Goal: Contribute content: Contribute content

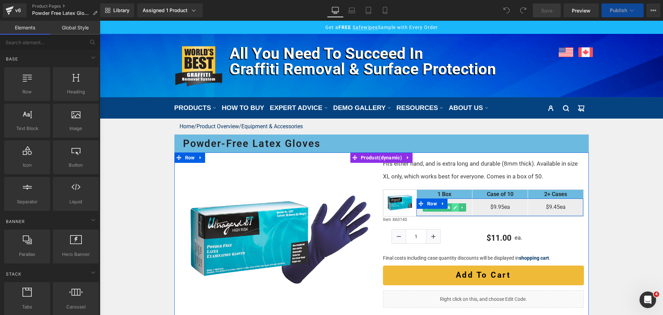
click at [454, 209] on icon at bounding box center [455, 207] width 3 height 3
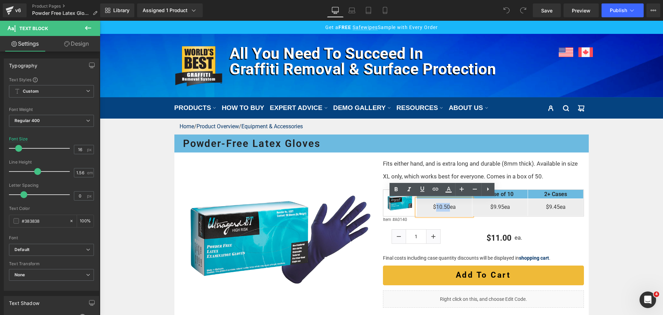
drag, startPoint x: 435, startPoint y: 206, endPoint x: 447, endPoint y: 206, distance: 12.1
click at [447, 206] on p "$10.50ea" at bounding box center [444, 207] width 55 height 9
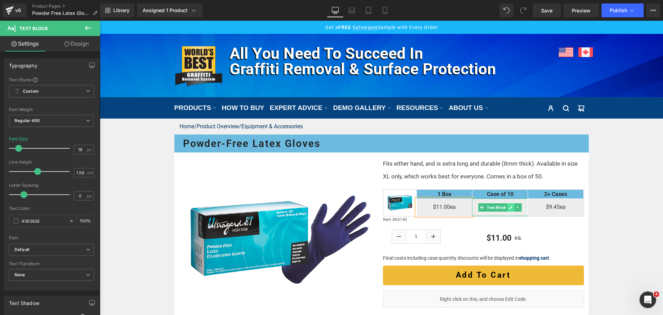
click at [509, 209] on icon at bounding box center [510, 207] width 3 height 3
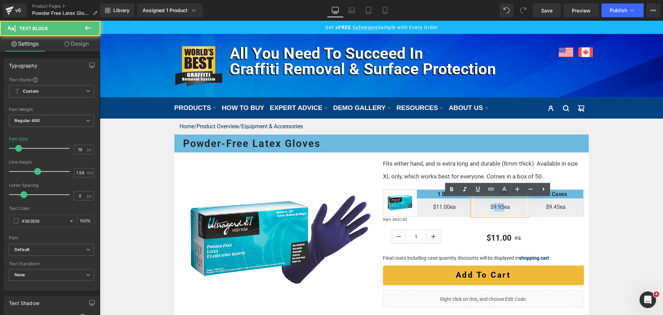
drag, startPoint x: 491, startPoint y: 206, endPoint x: 502, endPoint y: 205, distance: 10.4
click at [502, 205] on p "$9.95ea" at bounding box center [500, 207] width 55 height 9
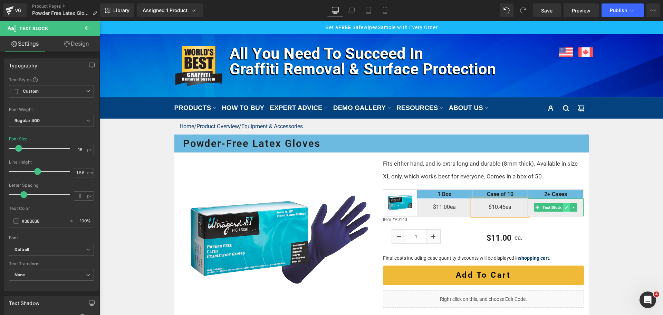
click at [565, 207] on icon at bounding box center [567, 207] width 4 height 4
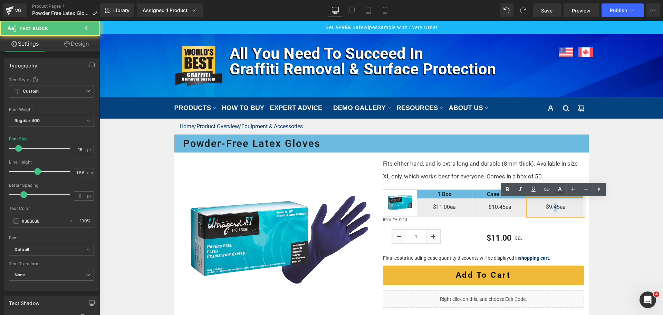
click at [554, 206] on p "$9.45ea" at bounding box center [555, 207] width 55 height 9
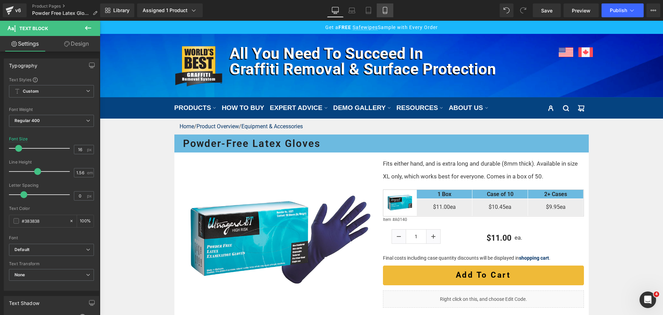
click at [383, 9] on icon at bounding box center [385, 10] width 7 height 7
type input "14"
type input "100"
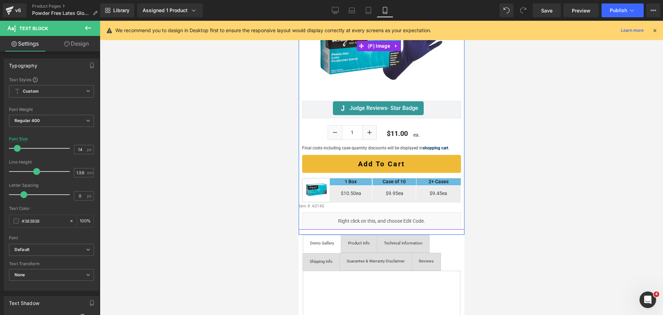
scroll to position [138, 0]
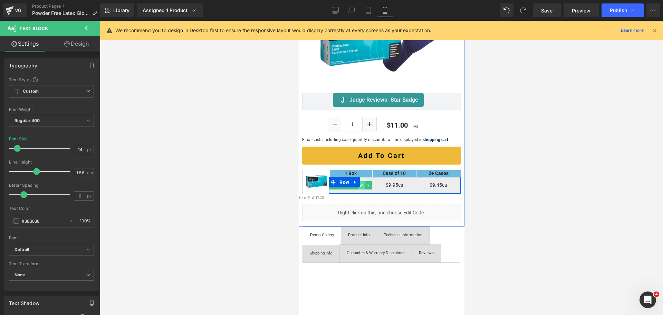
click at [359, 184] on link at bounding box center [360, 185] width 7 height 8
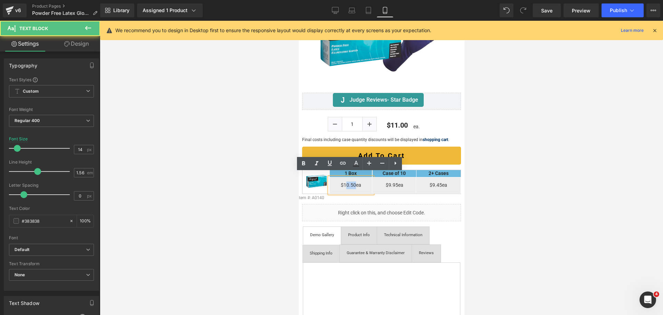
drag, startPoint x: 343, startPoint y: 182, endPoint x: 353, endPoint y: 181, distance: 10.1
click at [353, 181] on p "$10.50ea" at bounding box center [350, 185] width 43 height 8
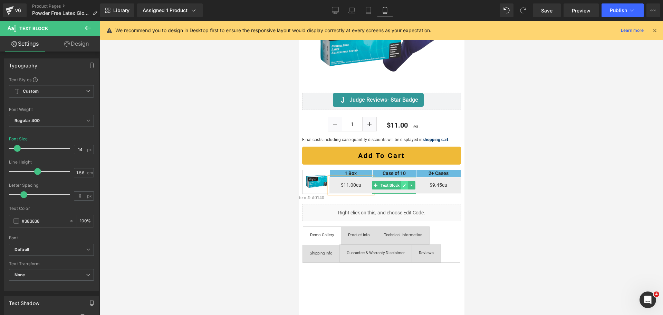
click at [402, 183] on icon at bounding box center [404, 185] width 4 height 4
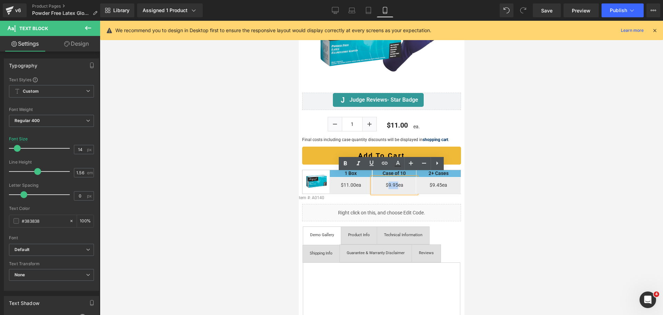
drag, startPoint x: 384, startPoint y: 181, endPoint x: 394, endPoint y: 179, distance: 9.8
click at [394, 181] on p "$9.95ea" at bounding box center [394, 185] width 44 height 8
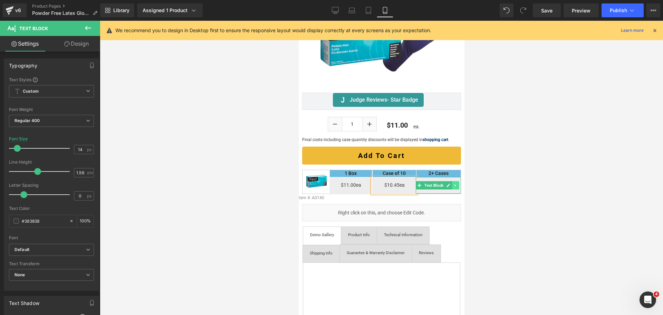
click at [452, 181] on link at bounding box center [455, 185] width 7 height 8
click at [436, 183] on icon at bounding box center [438, 185] width 4 height 4
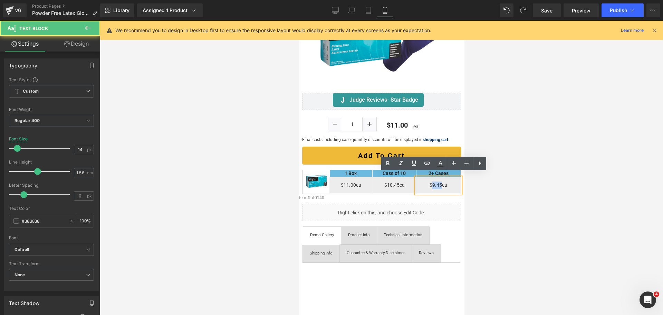
drag, startPoint x: 429, startPoint y: 181, endPoint x: 437, endPoint y: 181, distance: 7.3
click at [437, 181] on p "$9.45ea" at bounding box center [438, 185] width 45 height 8
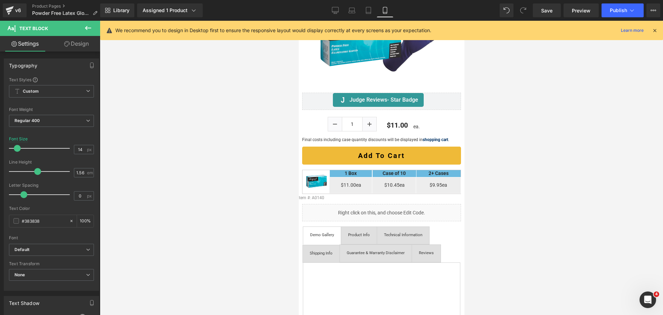
click at [487, 197] on div at bounding box center [381, 168] width 563 height 294
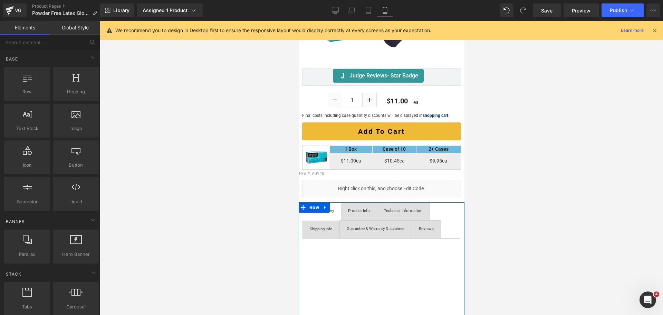
scroll to position [35, 0]
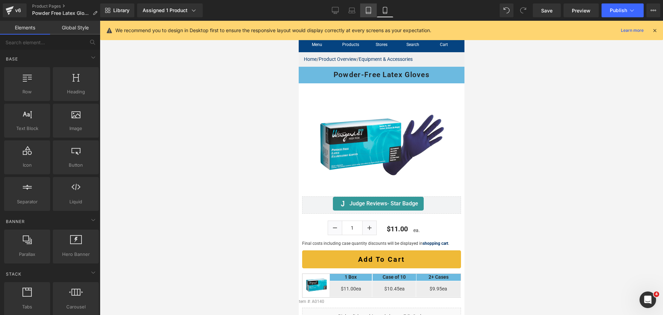
click at [362, 14] on link "Tablet" at bounding box center [368, 10] width 17 height 14
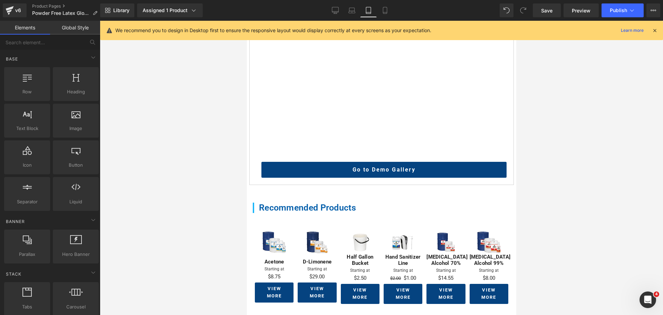
scroll to position [361, 0]
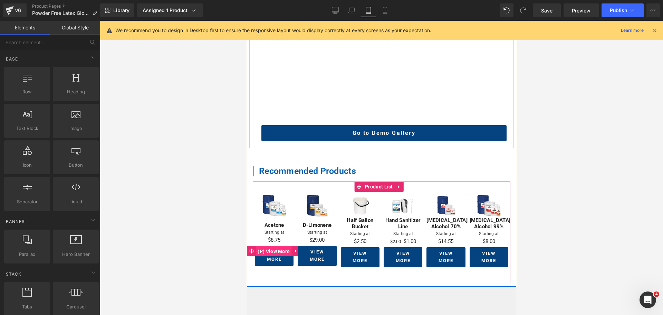
click at [270, 249] on span "(P) View More" at bounding box center [274, 251] width 36 height 10
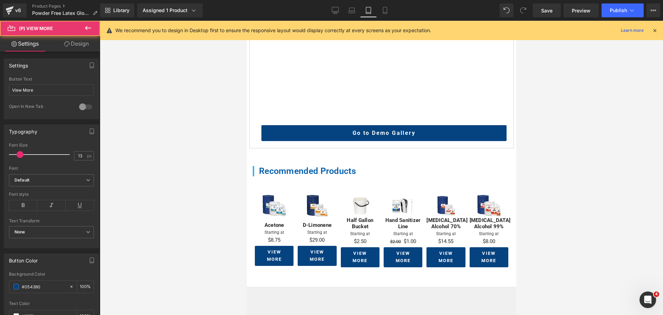
drag, startPoint x: 76, startPoint y: 45, endPoint x: 51, endPoint y: 81, distance: 44.0
click at [76, 45] on link "Design" at bounding box center [76, 44] width 50 height 16
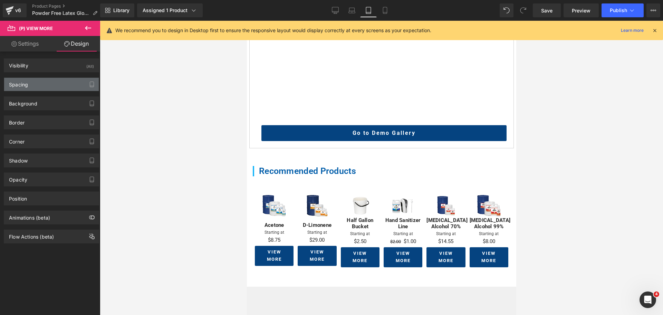
click at [51, 81] on div "Spacing" at bounding box center [51, 84] width 95 height 13
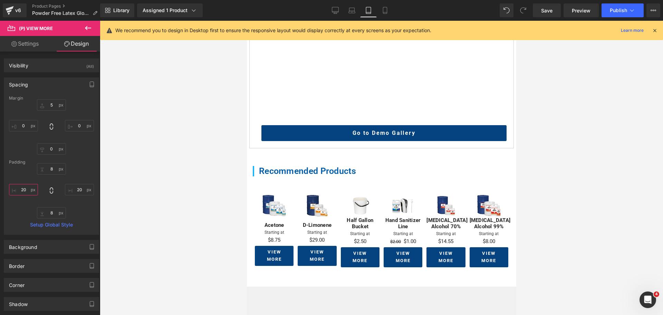
click at [24, 191] on input "20" at bounding box center [23, 189] width 29 height 11
type input "5"
click at [79, 190] on input "20" at bounding box center [79, 189] width 29 height 11
type input "5"
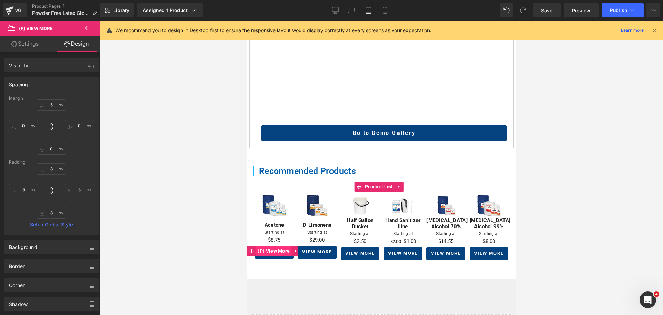
click at [274, 247] on span "(P) View More" at bounding box center [274, 251] width 36 height 10
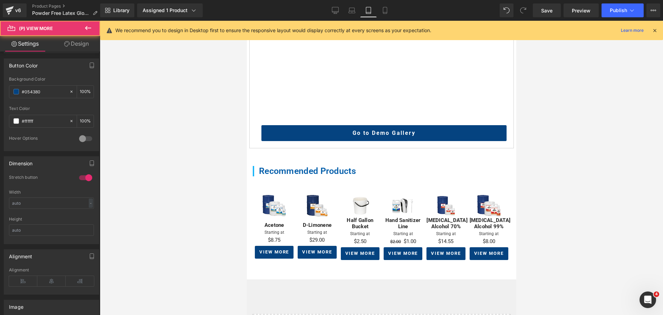
scroll to position [207, 0]
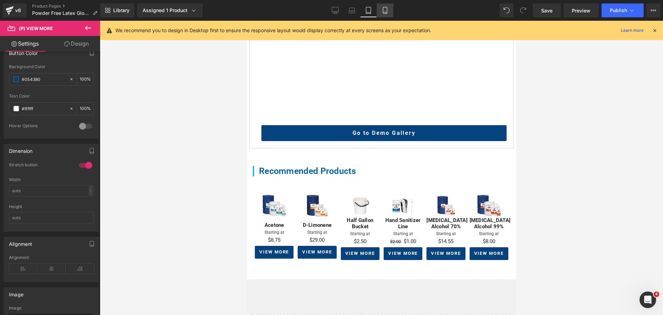
click at [391, 15] on link "Mobile" at bounding box center [385, 10] width 17 height 14
type input "12"
type input "100"
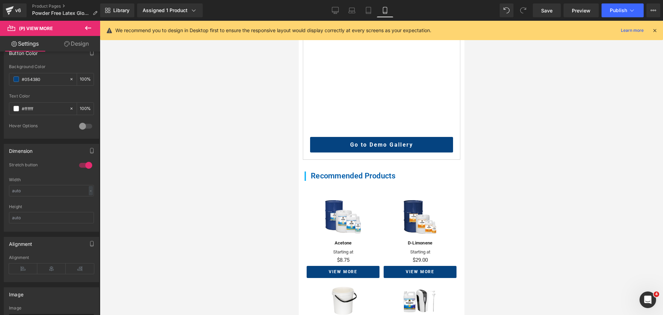
scroll to position [376, 0]
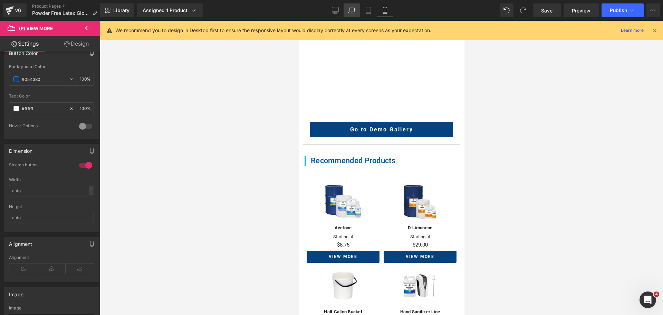
click at [350, 13] on icon at bounding box center [352, 12] width 7 height 2
type input "14"
type input "100"
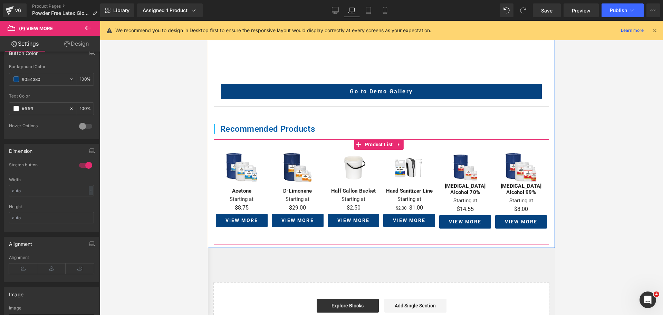
click at [240, 227] on div "View More (P) View More" at bounding box center [242, 219] width 52 height 13
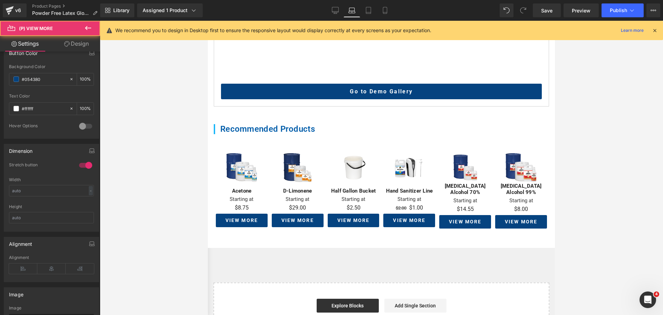
click at [82, 43] on link "Design" at bounding box center [76, 44] width 50 height 16
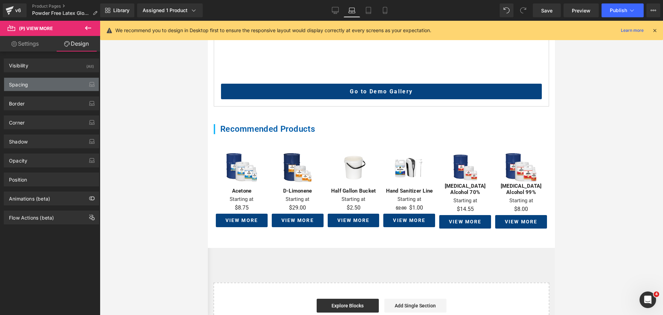
click at [55, 78] on div "Spacing" at bounding box center [51, 84] width 95 height 13
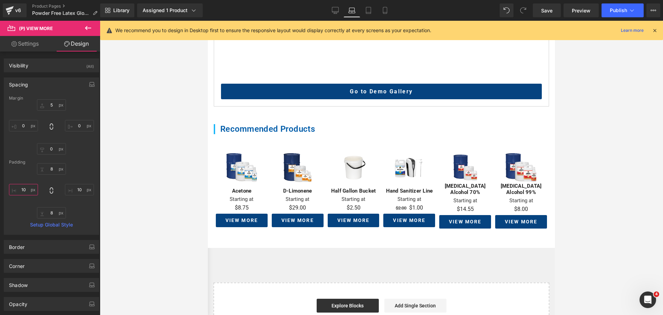
click at [22, 191] on input "10" at bounding box center [23, 189] width 29 height 11
type input "5"
click at [78, 190] on input "10" at bounding box center [79, 189] width 29 height 11
type input "5"
click at [90, 80] on button "button" at bounding box center [91, 84] width 11 height 13
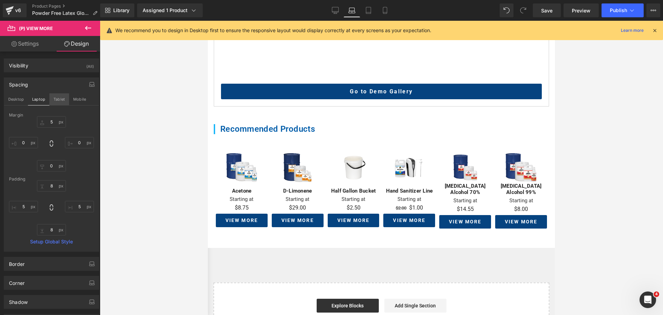
click at [59, 104] on button "Tablet" at bounding box center [59, 99] width 20 height 12
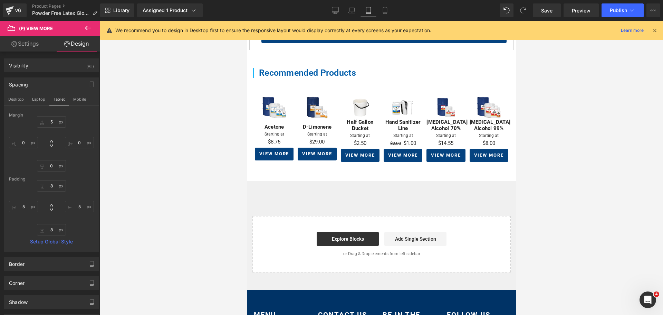
type input "5"
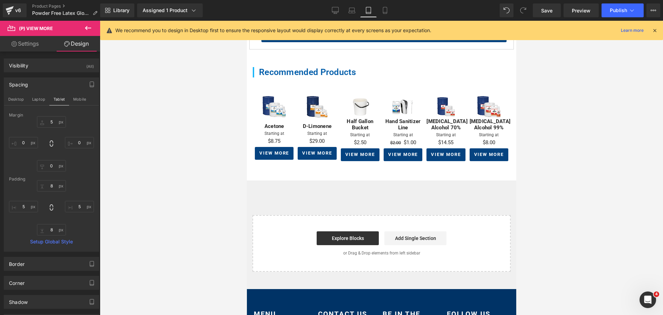
type input "0"
type input "8"
type input "5"
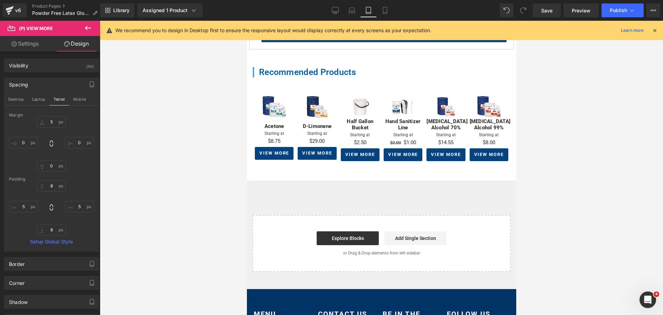
type input "8"
type input "5"
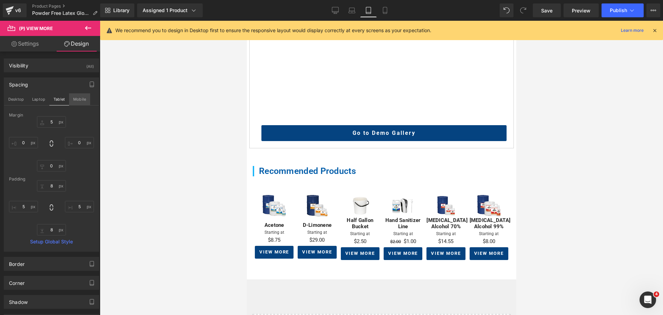
click at [77, 99] on button "Mobile" at bounding box center [79, 99] width 21 height 12
type input "5"
type input "0"
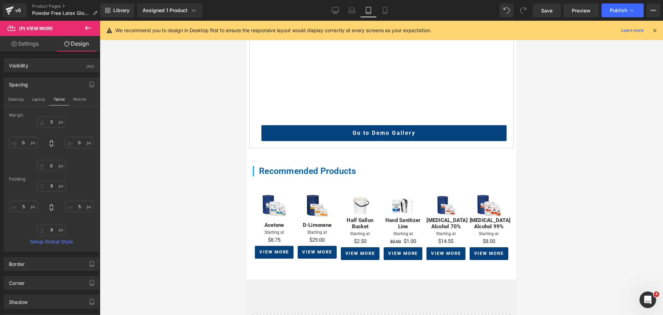
type input "8"
type input "20"
type input "8"
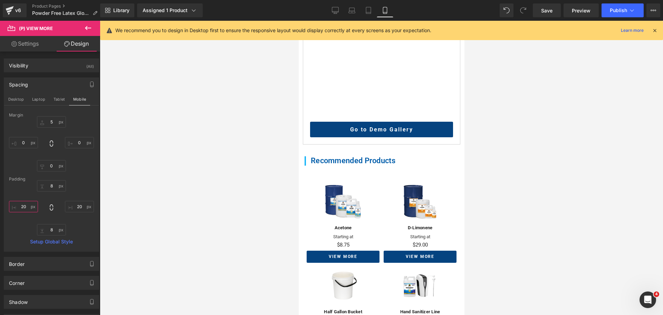
click at [25, 203] on input "20" at bounding box center [23, 206] width 29 height 11
type input "5"
click at [16, 98] on button "Desktop" at bounding box center [16, 99] width 24 height 12
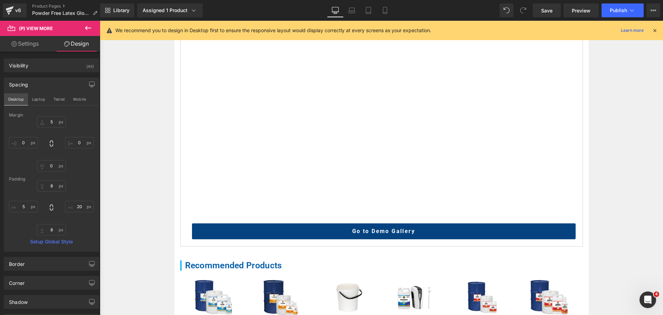
type input "5"
type input "0"
type input "8"
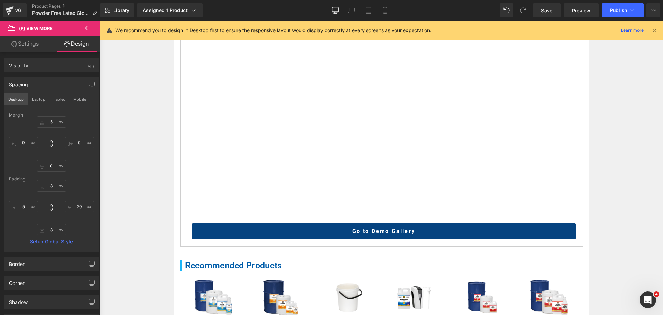
type input "25"
type input "8"
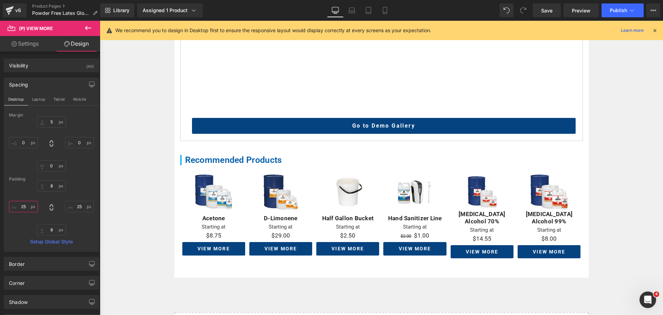
drag, startPoint x: 18, startPoint y: 205, endPoint x: 23, endPoint y: 205, distance: 5.5
click at [19, 205] on input "25" at bounding box center [23, 206] width 29 height 11
type input "5"
click at [71, 205] on input "25" at bounding box center [79, 206] width 29 height 11
type input "5"
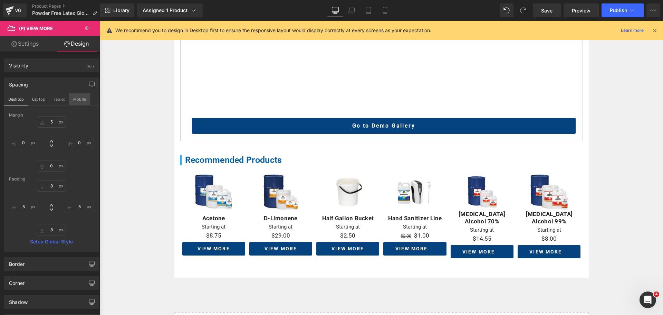
click at [79, 99] on button "Mobile" at bounding box center [79, 99] width 21 height 12
type input "5"
type input "0"
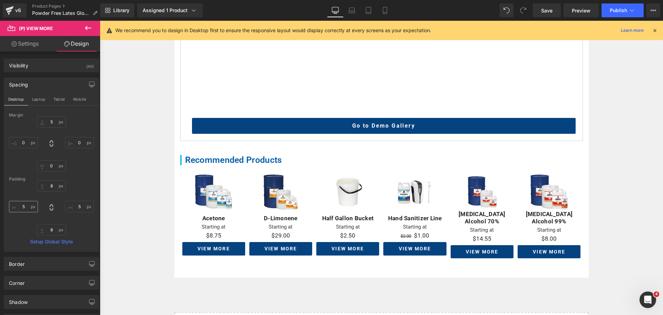
type input "8"
type input "20"
type input "8"
type input "5"
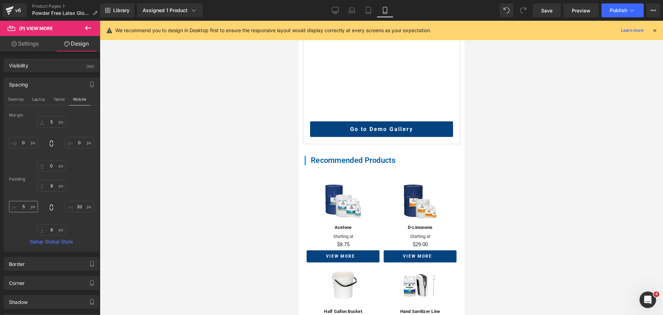
scroll to position [376, 0]
click at [71, 204] on input "20" at bounding box center [79, 206] width 29 height 11
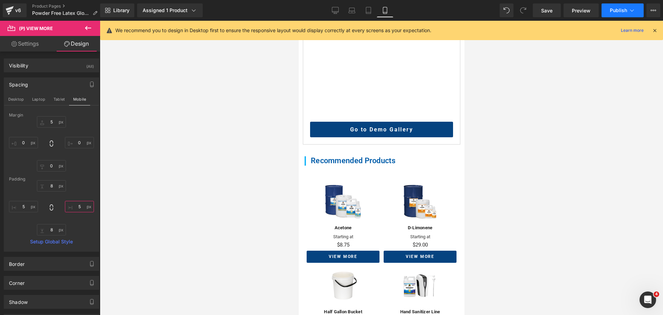
type input "5"
click at [630, 13] on icon at bounding box center [632, 10] width 7 height 7
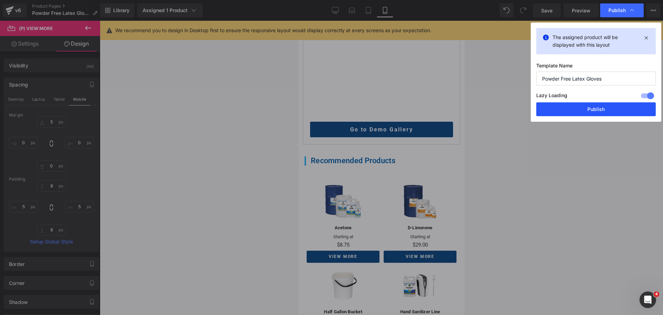
click at [604, 109] on button "Publish" at bounding box center [596, 109] width 120 height 14
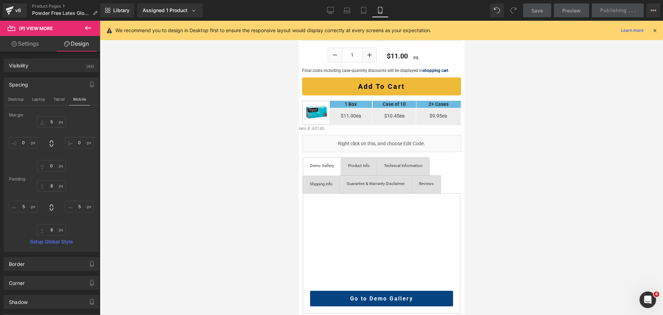
scroll to position [380, 0]
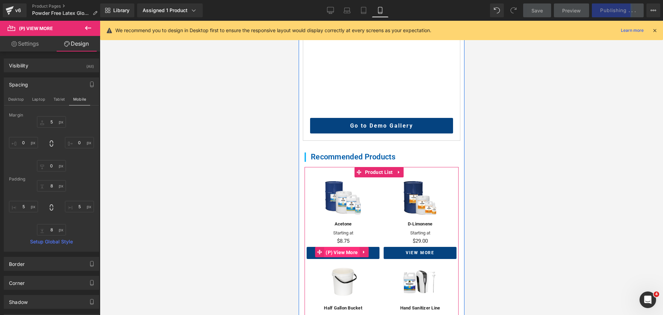
click at [345, 247] on span "(P) View More" at bounding box center [342, 252] width 36 height 10
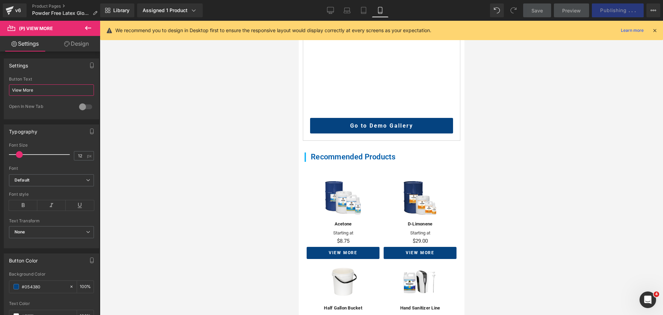
drag, startPoint x: 35, startPoint y: 91, endPoint x: 22, endPoint y: 91, distance: 12.1
click at [22, 91] on input "View More" at bounding box center [51, 89] width 85 height 11
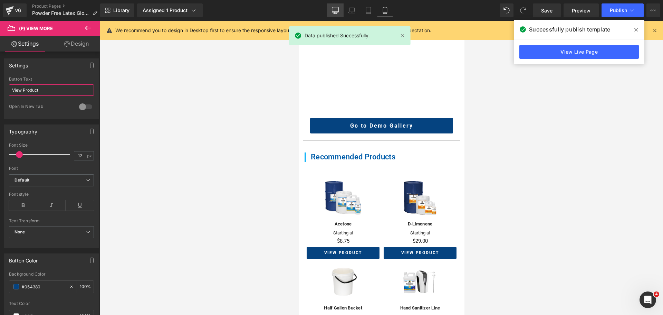
type input "View Product"
click at [330, 7] on link "Desktop" at bounding box center [335, 10] width 17 height 14
type input "14"
type input "100"
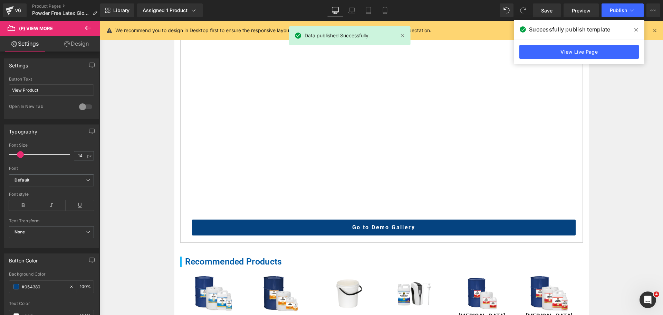
scroll to position [485, 0]
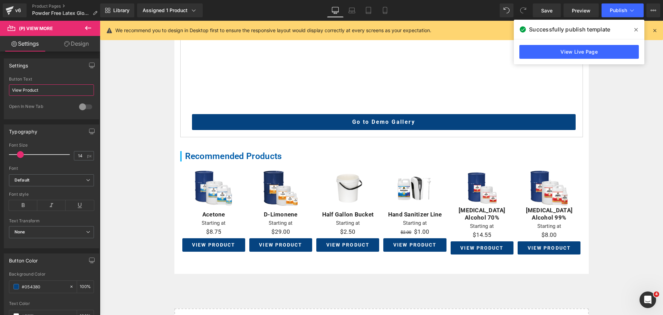
drag, startPoint x: 40, startPoint y: 88, endPoint x: 22, endPoint y: 92, distance: 18.0
click at [22, 92] on input "View Product" at bounding box center [51, 89] width 85 height 11
type input "View More"
click at [612, 12] on span "Publish" at bounding box center [618, 11] width 17 height 6
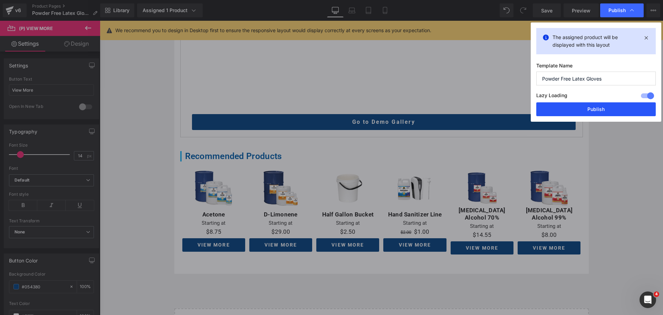
drag, startPoint x: 593, startPoint y: 108, endPoint x: 520, endPoint y: 130, distance: 75.9
click at [593, 108] on button "Publish" at bounding box center [596, 109] width 120 height 14
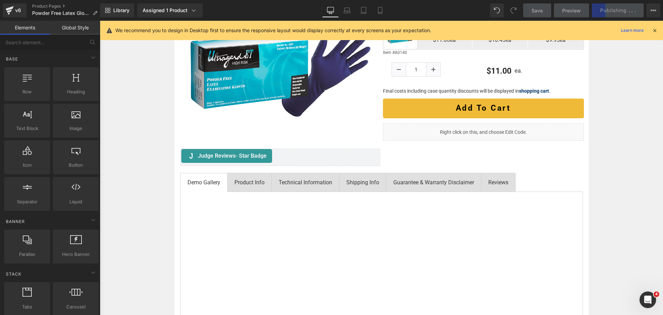
scroll to position [71, 0]
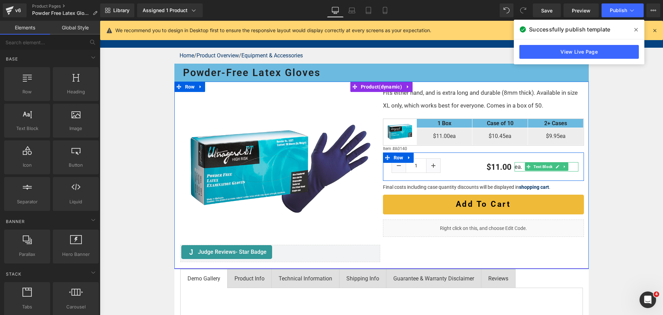
click at [517, 169] on p "ea." at bounding box center [547, 166] width 64 height 9
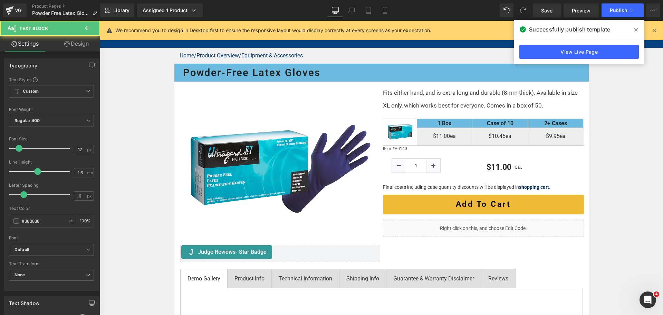
drag, startPoint x: 85, startPoint y: 47, endPoint x: 45, endPoint y: 77, distance: 50.2
click at [84, 47] on link "Design" at bounding box center [76, 44] width 50 height 16
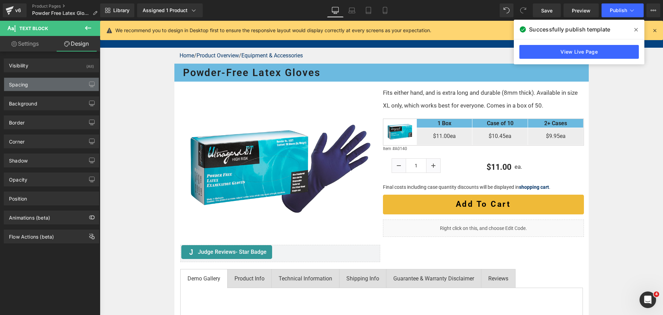
click at [45, 78] on div "Spacing" at bounding box center [51, 84] width 95 height 13
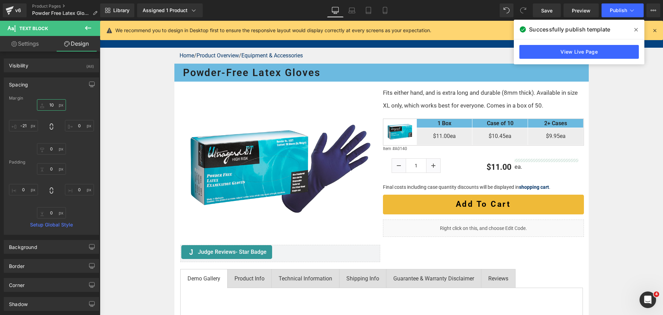
click at [54, 102] on input "10" at bounding box center [51, 104] width 29 height 11
click at [89, 85] on icon "button" at bounding box center [91, 84] width 5 height 4
click at [43, 101] on button "Laptop" at bounding box center [38, 99] width 21 height 12
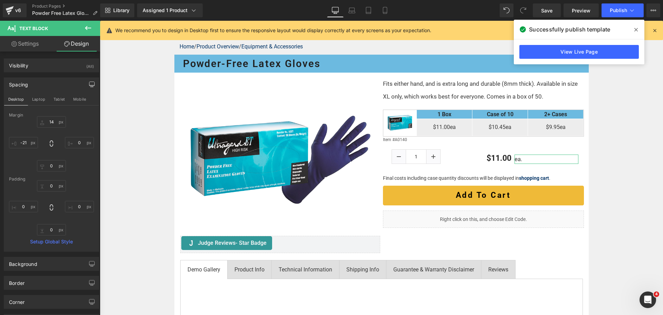
type input "14"
type input "0"
type input "-1"
type input "0"
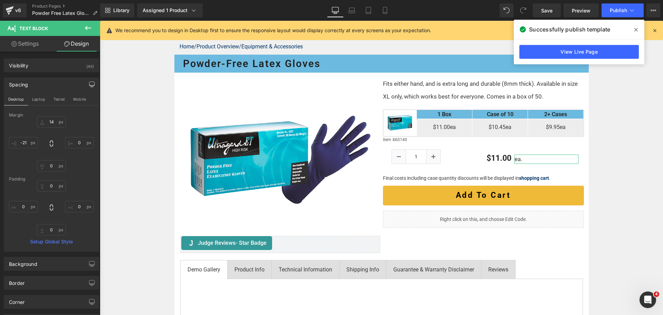
type input "0"
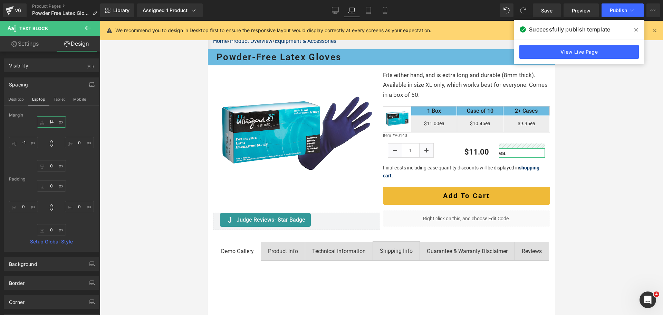
click at [52, 124] on input "14" at bounding box center [51, 121] width 29 height 11
click at [23, 143] on input "-1" at bounding box center [23, 142] width 29 height 11
type input "0"
drag, startPoint x: 66, startPoint y: 95, endPoint x: 53, endPoint y: 107, distance: 17.8
click at [65, 95] on button "Tablet" at bounding box center [59, 99] width 20 height 12
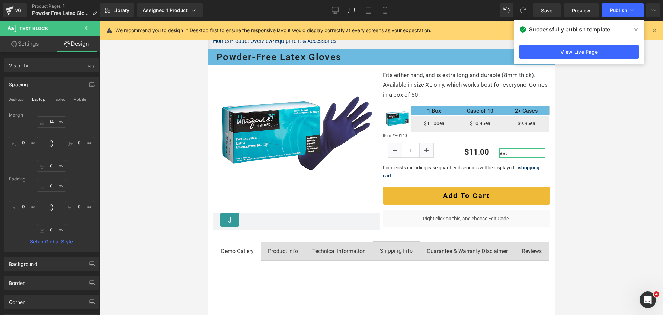
type input "14"
type input "0"
type input "-0.2"
type input "0"
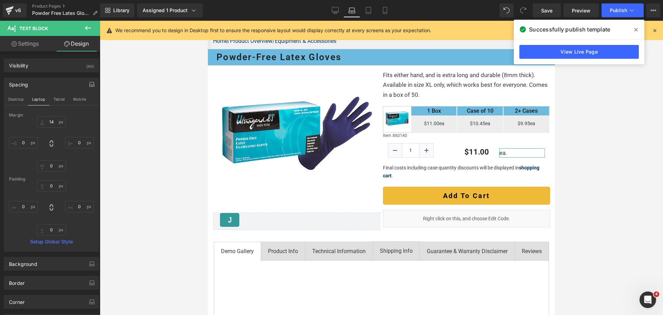
type input "0"
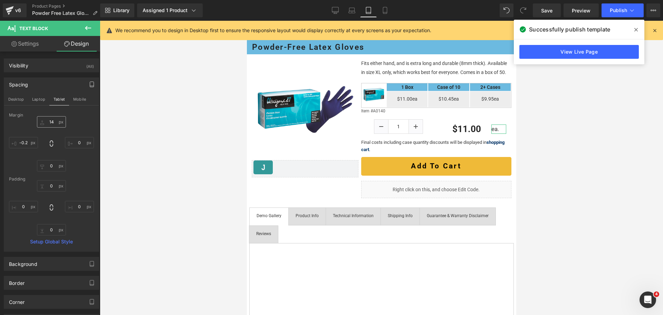
scroll to position [41, 0]
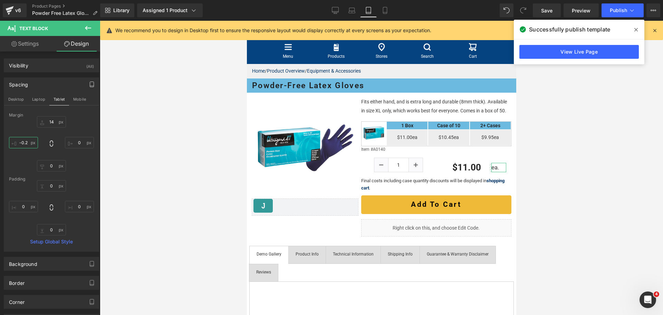
click at [27, 144] on input "-0.2" at bounding box center [23, 142] width 29 height 11
type input "0"
click at [50, 122] on input "14" at bounding box center [51, 121] width 29 height 11
click at [77, 98] on button "Mobile" at bounding box center [79, 99] width 21 height 12
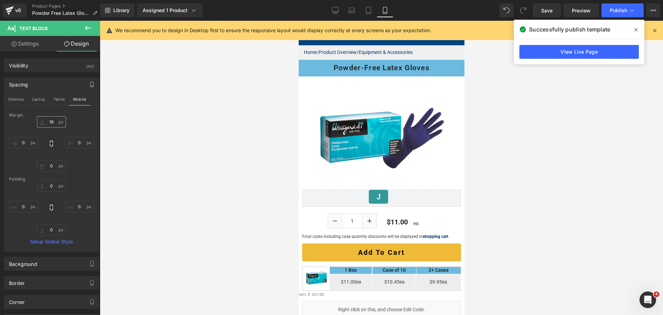
type input "14"
type input "0"
type input "-0.1"
type input "0"
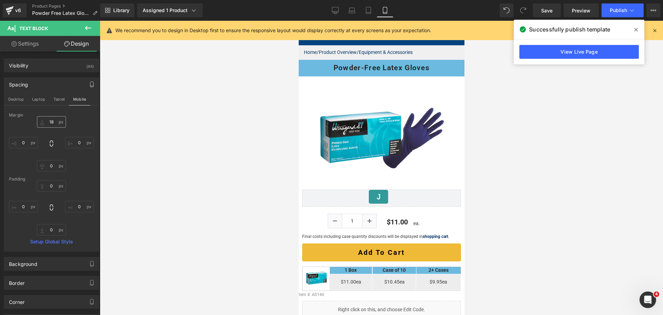
type input "0"
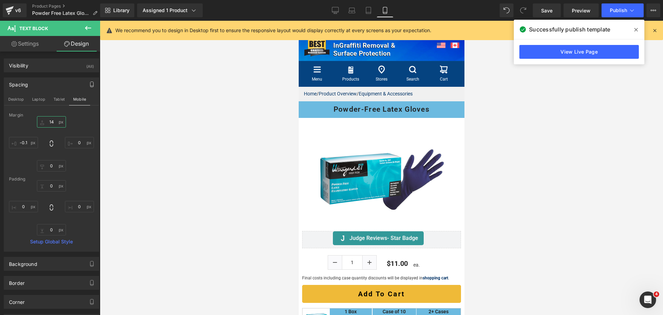
click at [51, 124] on input "14" at bounding box center [51, 121] width 29 height 11
type input "12"
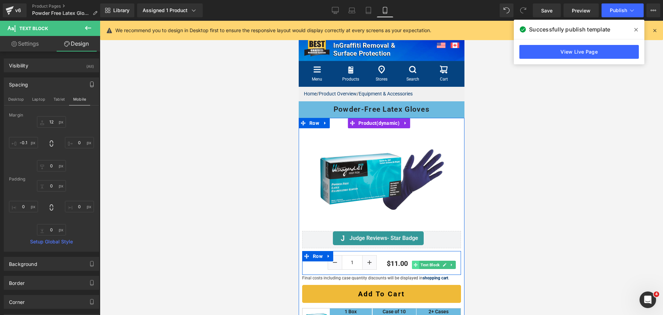
click at [413, 263] on icon at bounding box center [415, 265] width 4 height 4
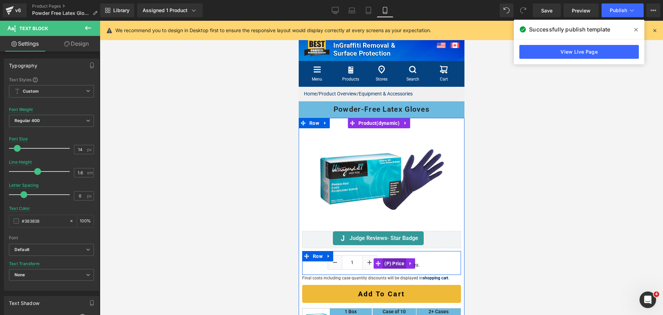
click at [391, 259] on span "(P) Price" at bounding box center [393, 263] width 23 height 10
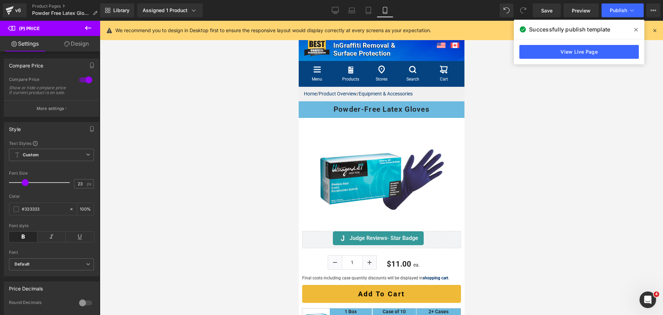
type input "24"
click at [29, 186] on span at bounding box center [26, 182] width 7 height 7
drag, startPoint x: 82, startPoint y: 40, endPoint x: 77, endPoint y: 42, distance: 4.8
click at [82, 40] on link "Design" at bounding box center [76, 44] width 50 height 16
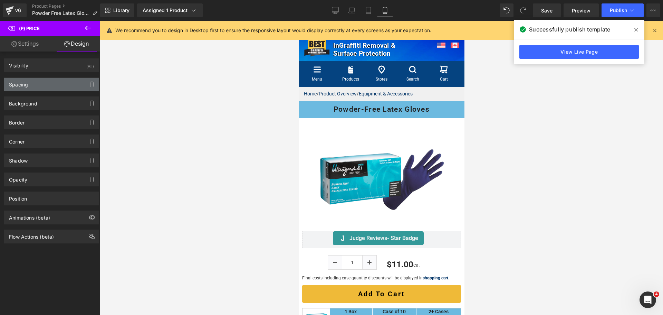
click at [48, 84] on div "Spacing" at bounding box center [51, 84] width 95 height 13
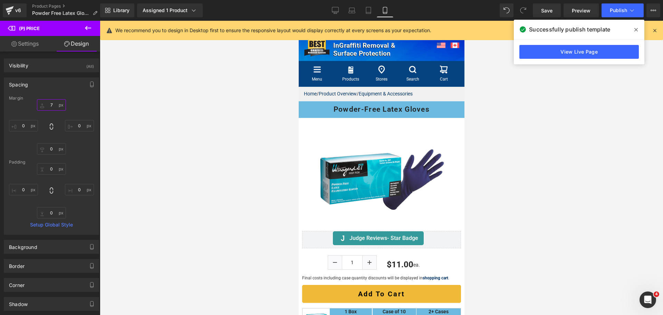
click at [50, 107] on input "7" at bounding box center [51, 104] width 29 height 11
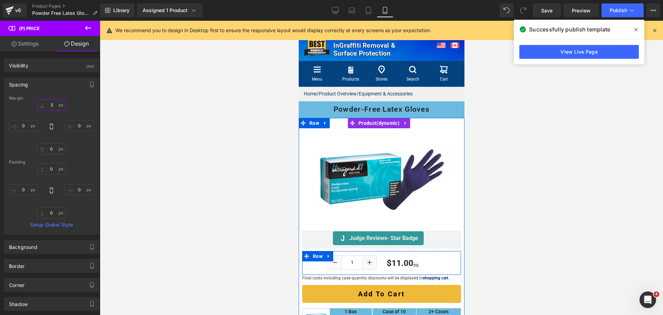
type input "2"
drag, startPoint x: 418, startPoint y: 259, endPoint x: 350, endPoint y: 230, distance: 74.4
click at [419, 260] on span "Text Block" at bounding box center [430, 264] width 22 height 8
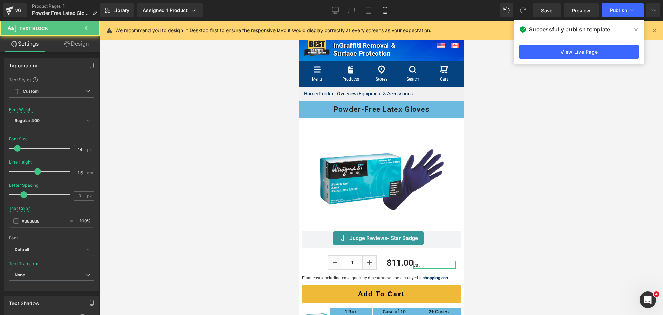
click at [77, 42] on link "Design" at bounding box center [76, 44] width 50 height 16
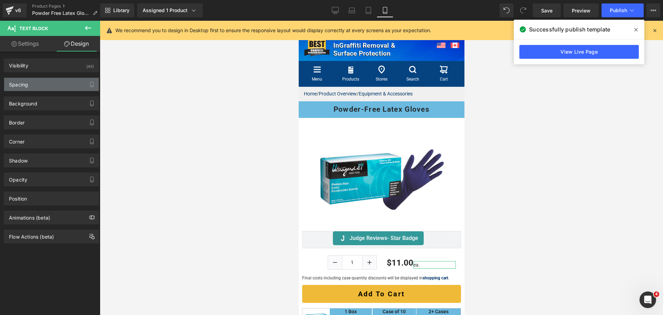
click at [44, 83] on div "Spacing" at bounding box center [51, 84] width 95 height 13
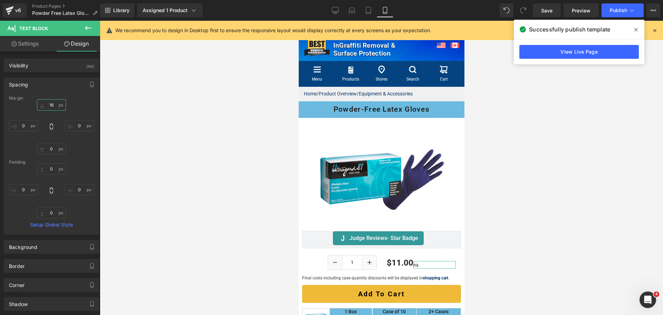
click at [46, 110] on input "16" at bounding box center [51, 104] width 29 height 11
type input "13"
click at [21, 46] on link "Settings" at bounding box center [25, 44] width 50 height 16
type input "100"
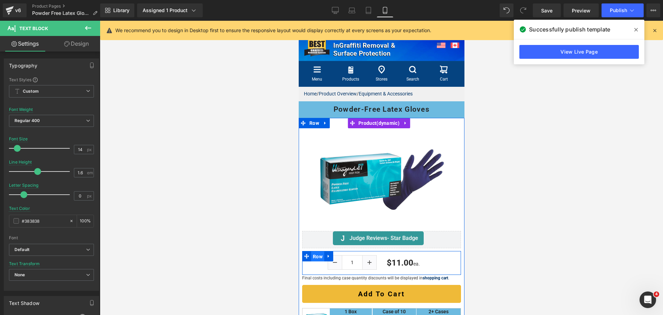
drag, startPoint x: 318, startPoint y: 252, endPoint x: 412, endPoint y: 233, distance: 96.2
click at [318, 252] on span "Row" at bounding box center [317, 256] width 13 height 10
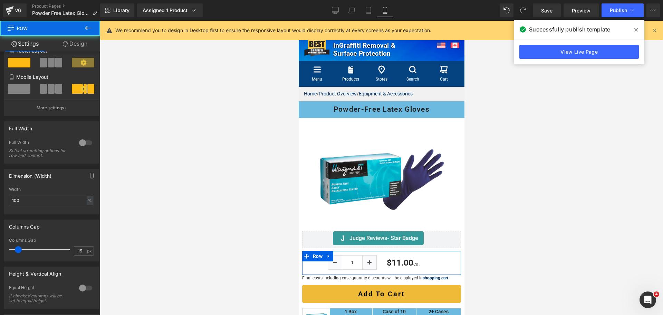
scroll to position [138, 0]
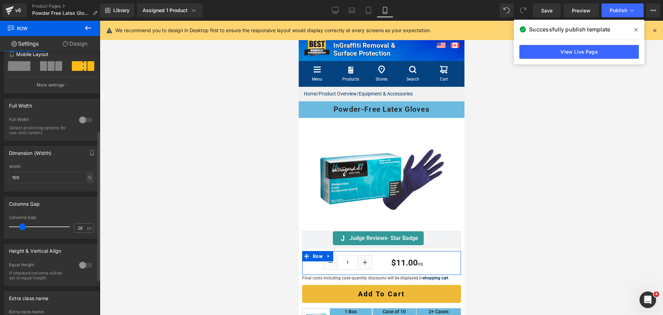
type input "24"
click at [24, 227] on span at bounding box center [21, 226] width 7 height 7
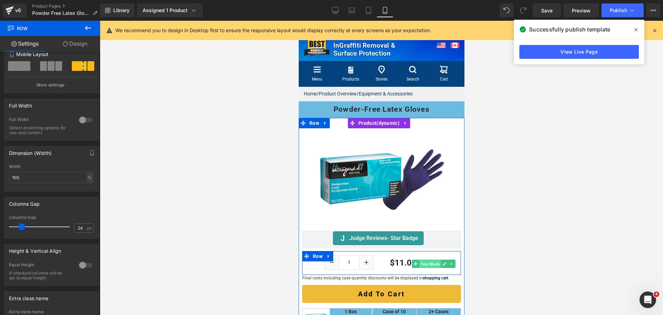
click at [423, 261] on span "Text Block" at bounding box center [430, 264] width 22 height 8
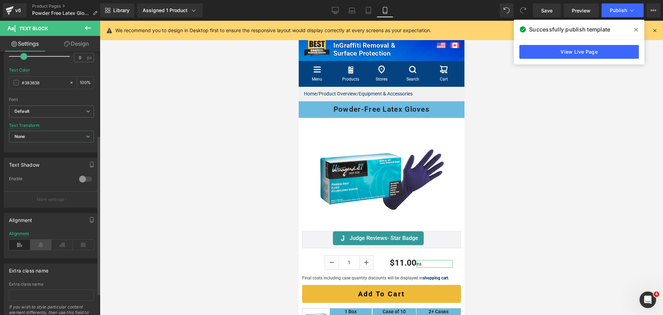
click at [45, 245] on icon at bounding box center [40, 244] width 21 height 10
click at [505, 275] on div at bounding box center [381, 168] width 563 height 294
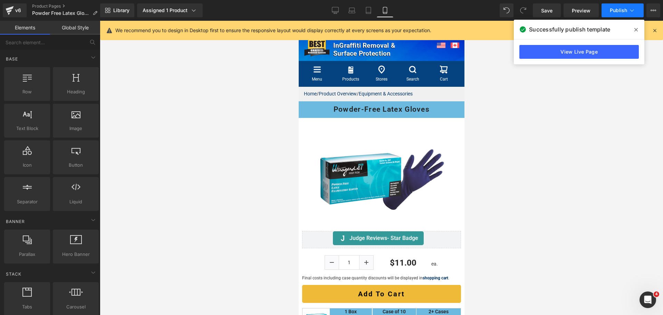
click at [621, 11] on span "Publish" at bounding box center [618, 11] width 17 height 6
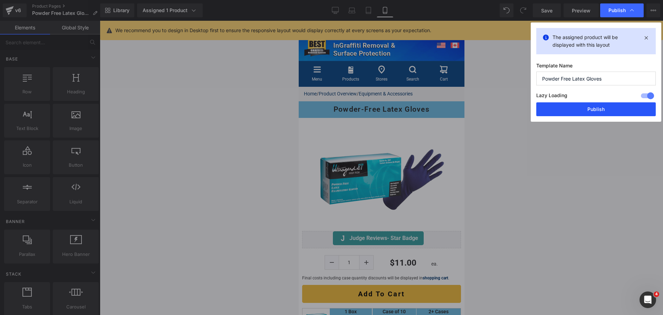
click at [602, 113] on button "Publish" at bounding box center [596, 109] width 120 height 14
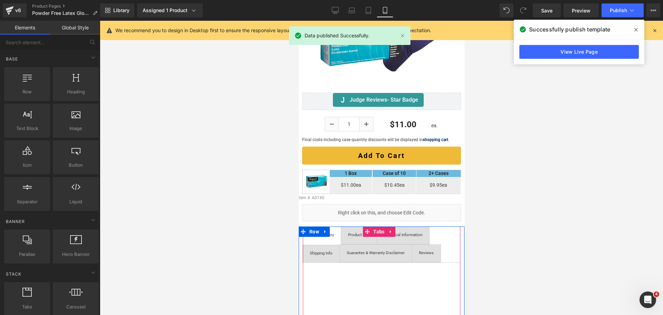
click at [363, 237] on span "Product Info Text Block" at bounding box center [359, 235] width 36 height 17
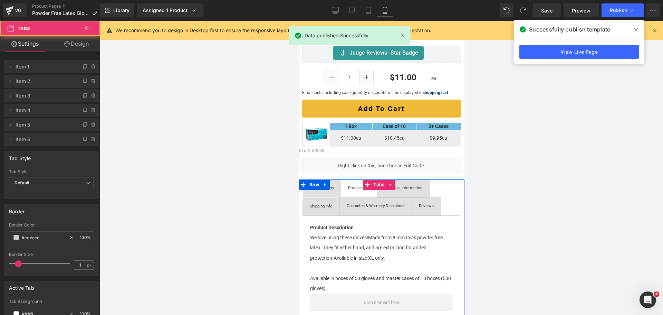
scroll to position [276, 0]
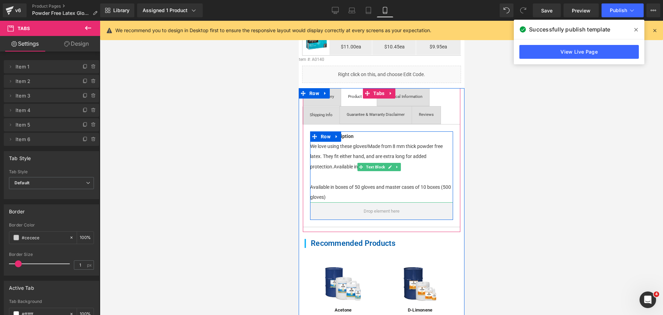
click at [343, 193] on p "Available in boxes of 50 gloves and master cases of 10 boxes (500 gloves)" at bounding box center [381, 192] width 143 height 20
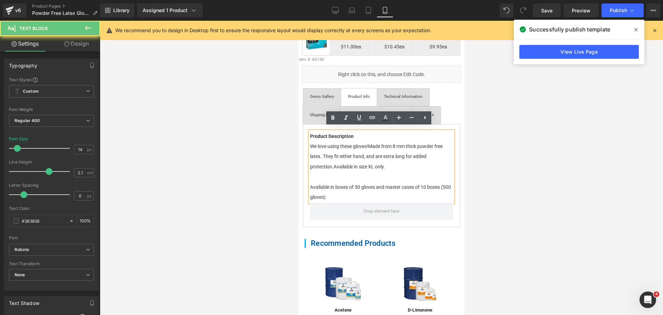
click at [343, 193] on p "Available in boxes of 50 gloves and master cases of 10 boxes (500 gloves)" at bounding box center [381, 192] width 143 height 20
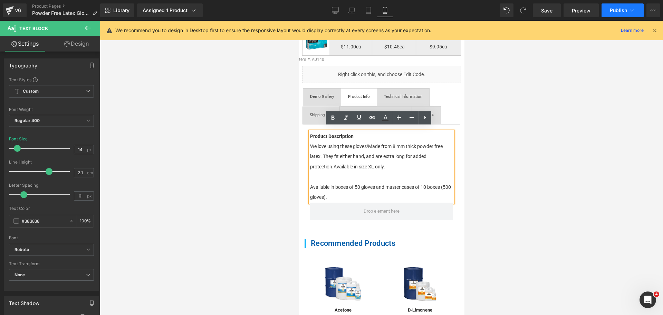
click at [623, 8] on span "Publish" at bounding box center [618, 11] width 17 height 6
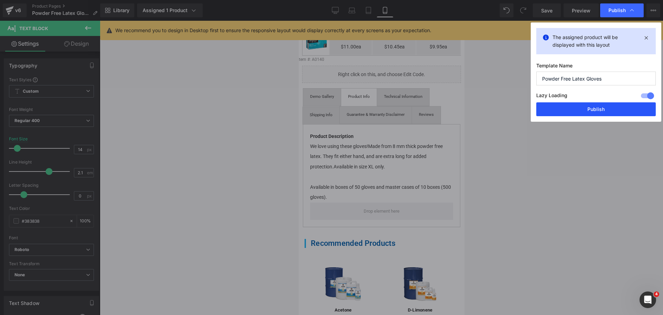
click at [596, 108] on button "Publish" at bounding box center [596, 109] width 120 height 14
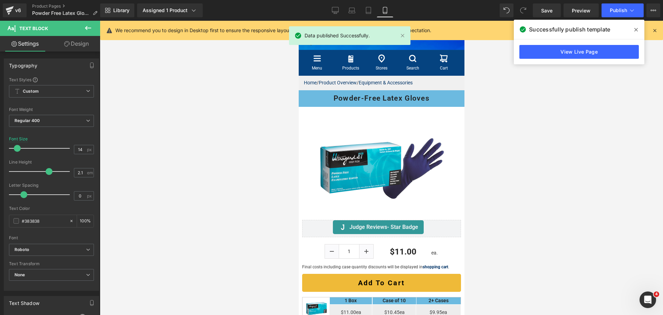
scroll to position [0, 0]
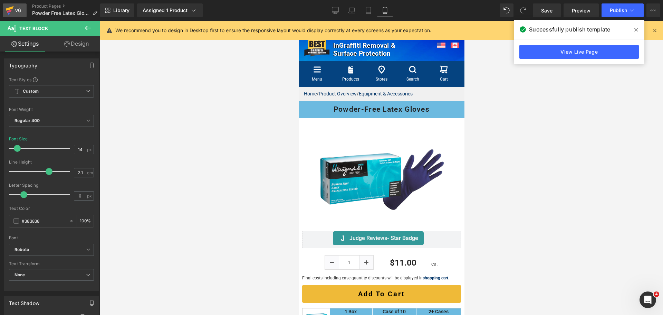
click at [10, 4] on icon at bounding box center [10, 10] width 8 height 17
